Goal: Task Accomplishment & Management: Manage account settings

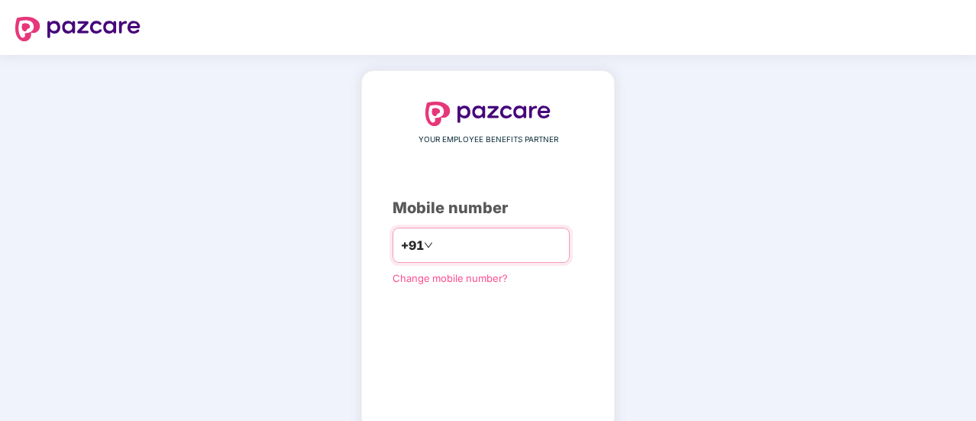
click at [534, 244] on input "number" at bounding box center [498, 245] width 125 height 24
type input "**********"
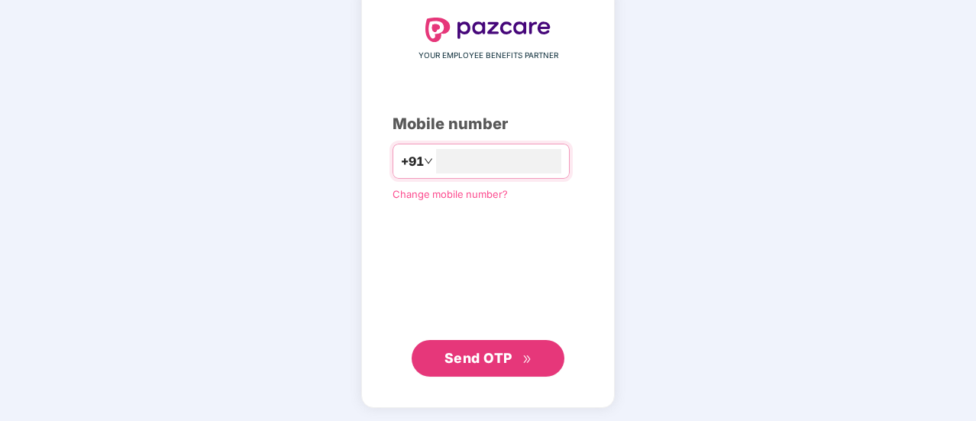
scroll to position [83, 0]
click at [526, 347] on span "Send OTP" at bounding box center [489, 357] width 88 height 21
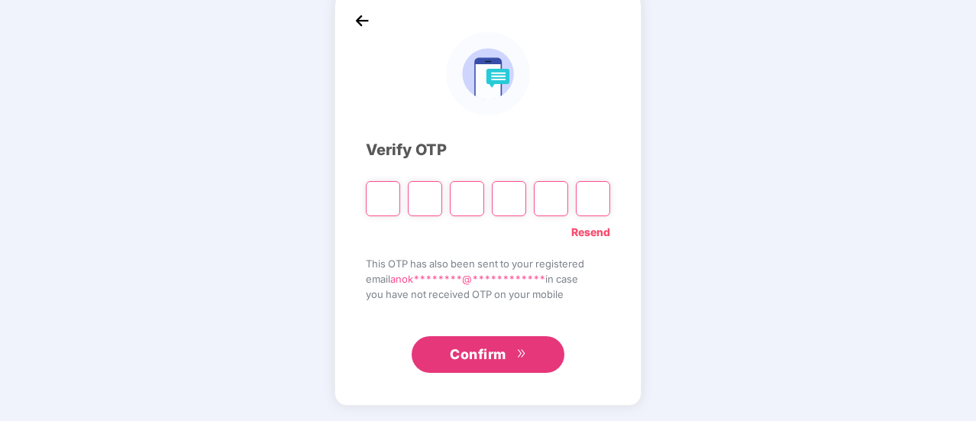
scroll to position [76, 0]
type input "*"
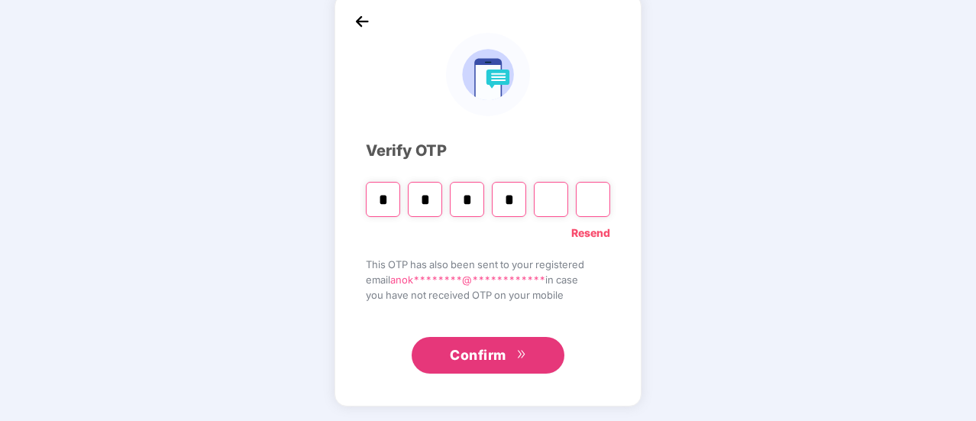
type input "*"
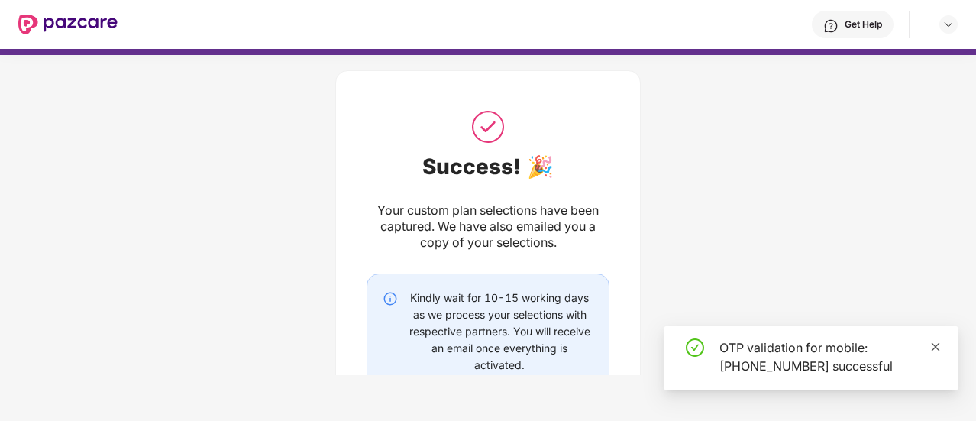
click at [937, 343] on icon "close" at bounding box center [935, 346] width 11 height 11
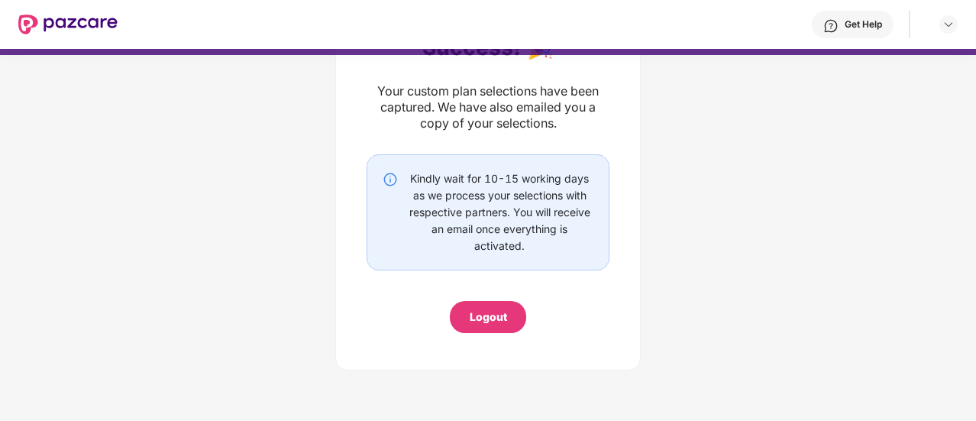
scroll to position [120, 0]
click at [72, 25] on img at bounding box center [67, 25] width 99 height 20
click at [29, 21] on img at bounding box center [67, 25] width 99 height 20
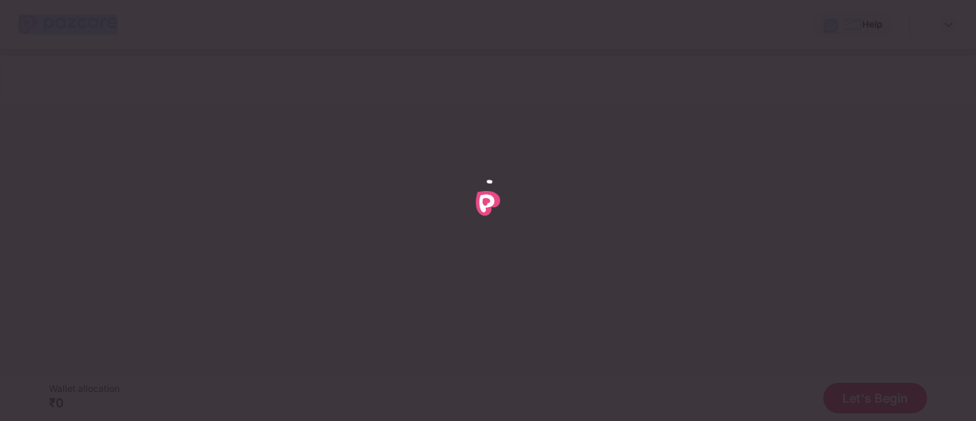
click at [45, 117] on div at bounding box center [488, 210] width 976 height 421
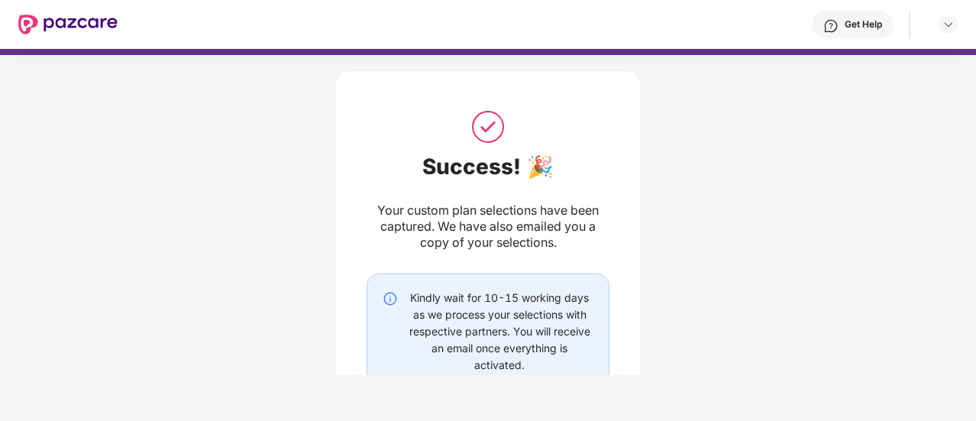
scroll to position [128, 0]
